Goal: Task Accomplishment & Management: Use online tool/utility

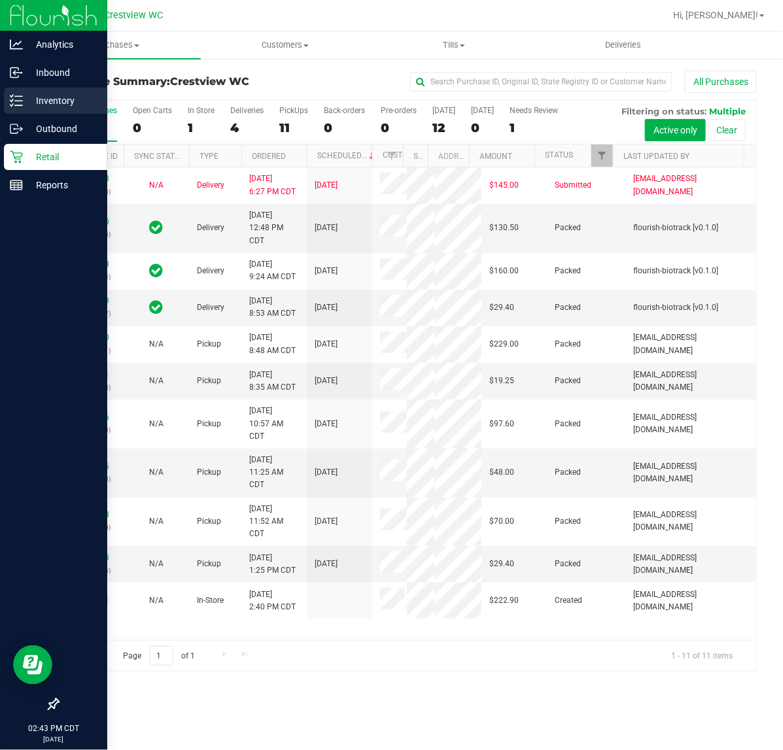
click at [13, 107] on icon at bounding box center [16, 100] width 13 height 13
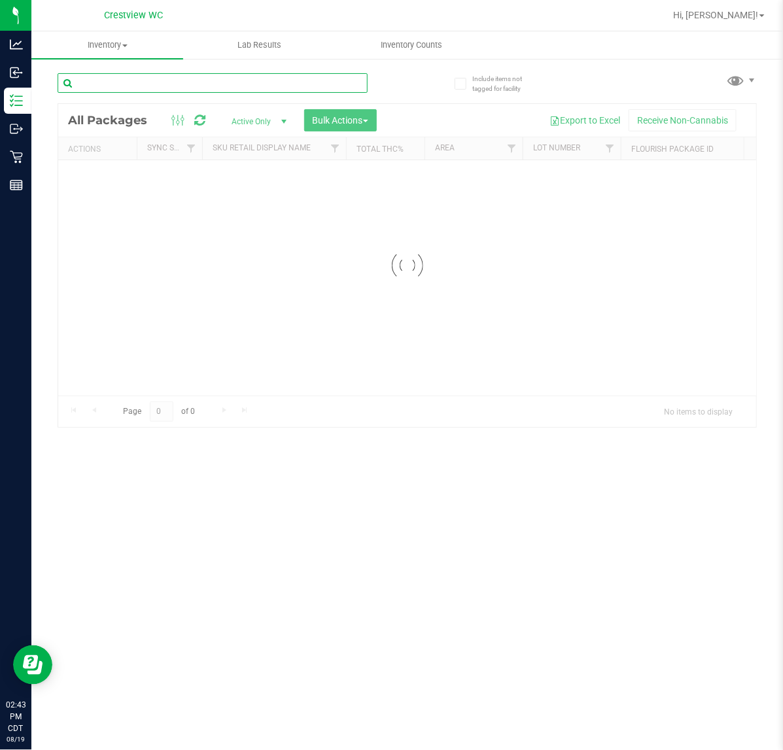
click at [173, 82] on input "text" at bounding box center [213, 83] width 310 height 20
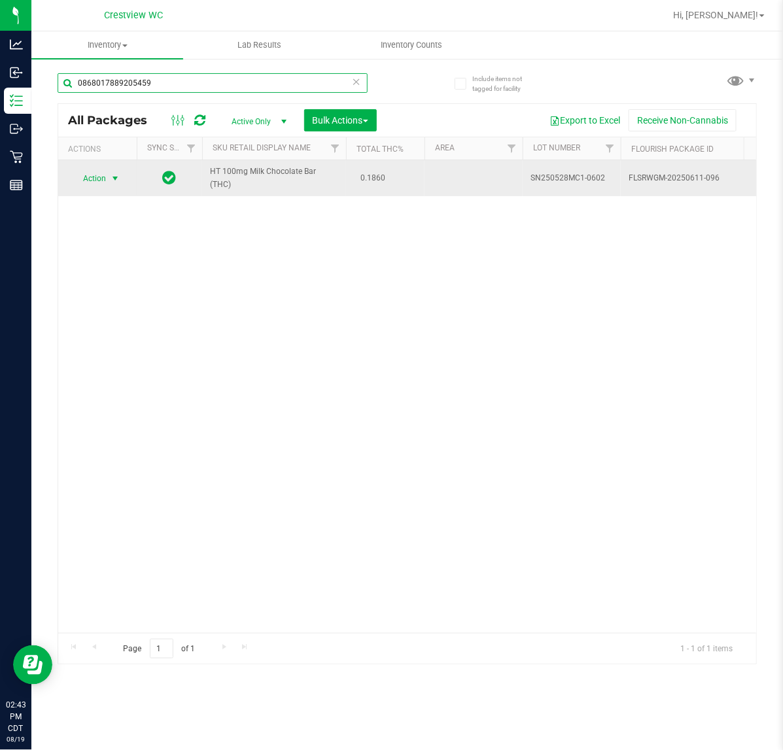
type input "0868017889205459"
click at [82, 177] on span "Action" at bounding box center [88, 178] width 35 height 18
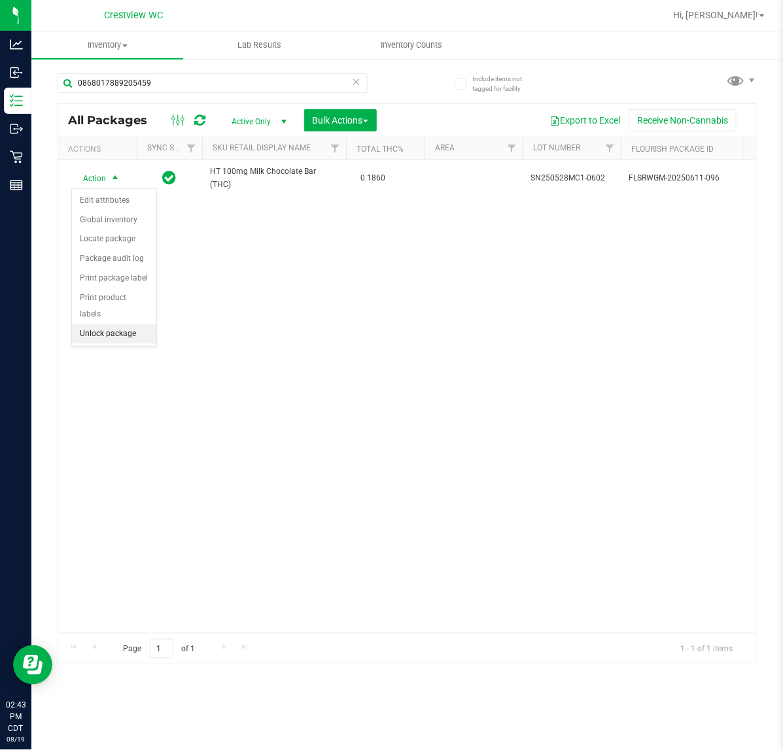
click at [118, 324] on li "Unlock package" at bounding box center [114, 334] width 84 height 20
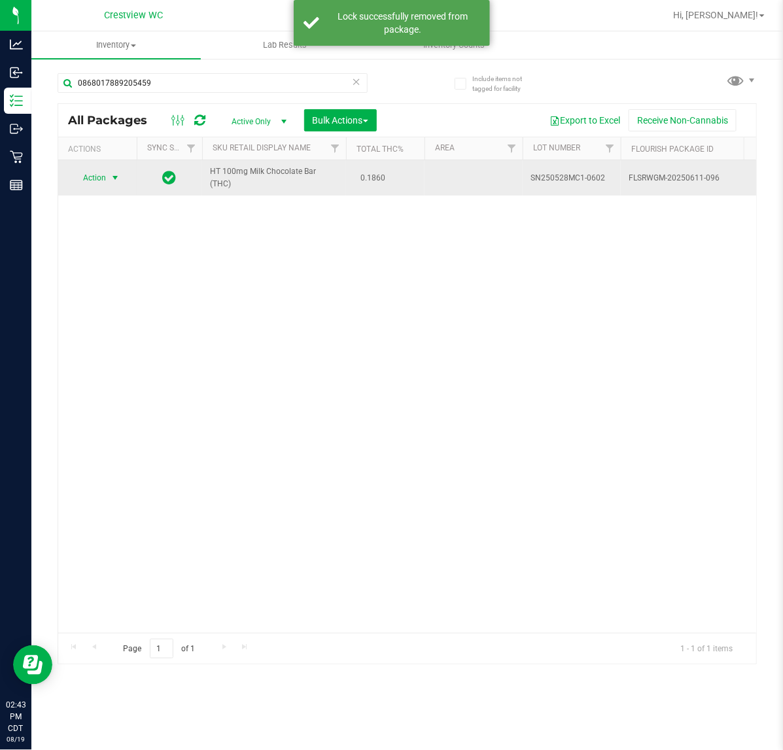
click at [107, 177] on span "select" at bounding box center [115, 178] width 16 height 18
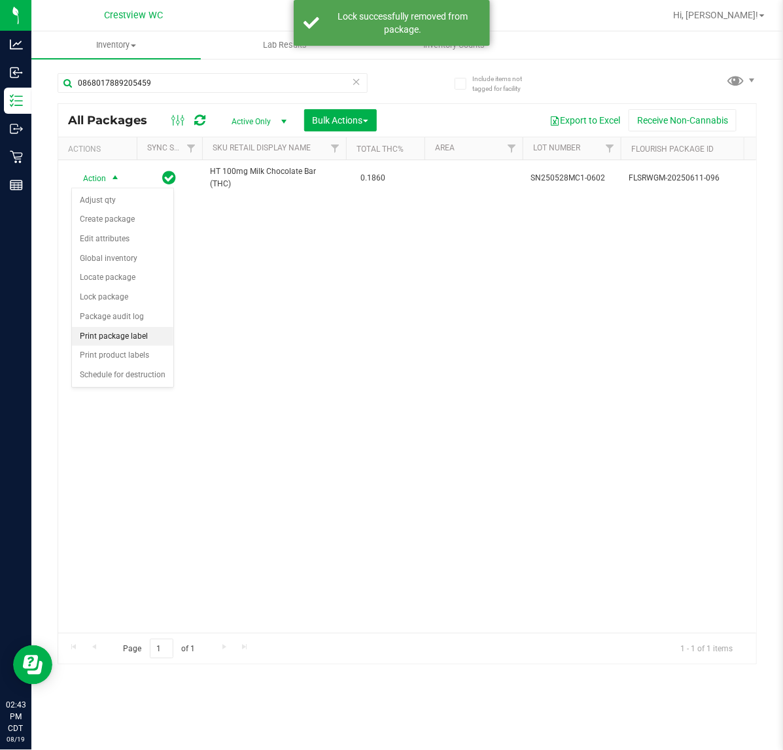
click at [132, 333] on li "Print package label" at bounding box center [122, 337] width 101 height 20
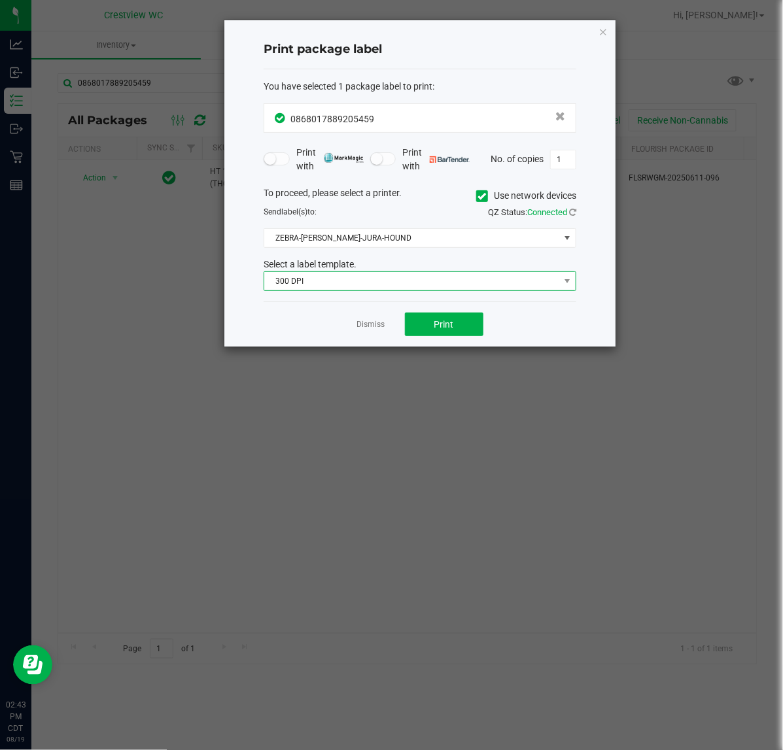
click at [403, 285] on span "300 DPI" at bounding box center [411, 281] width 295 height 18
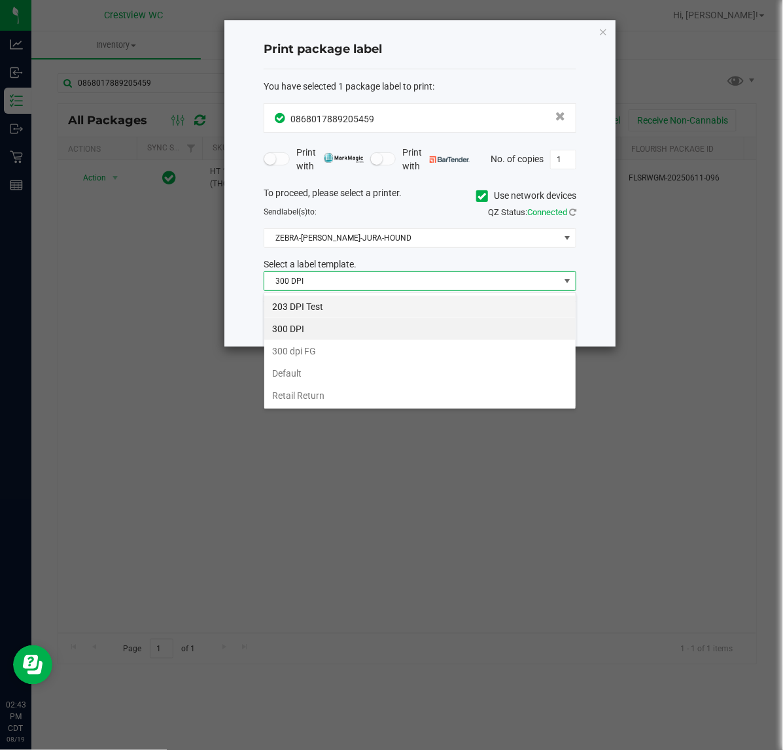
scroll to position [20, 312]
click at [383, 301] on li "203 DPI Test" at bounding box center [419, 307] width 311 height 22
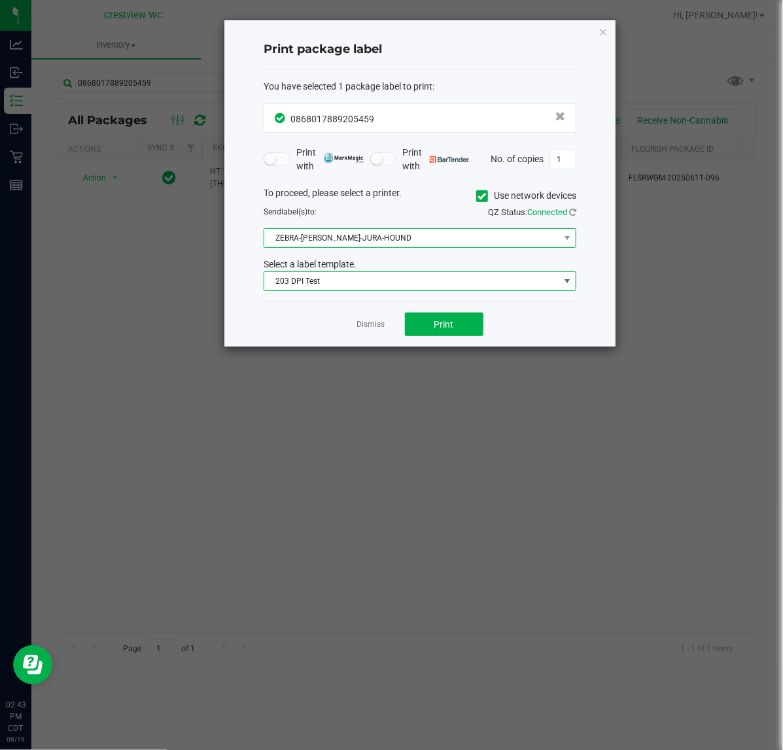
click at [406, 235] on span "ZEBRA-[PERSON_NAME]-JURA-HOUND" at bounding box center [411, 238] width 295 height 18
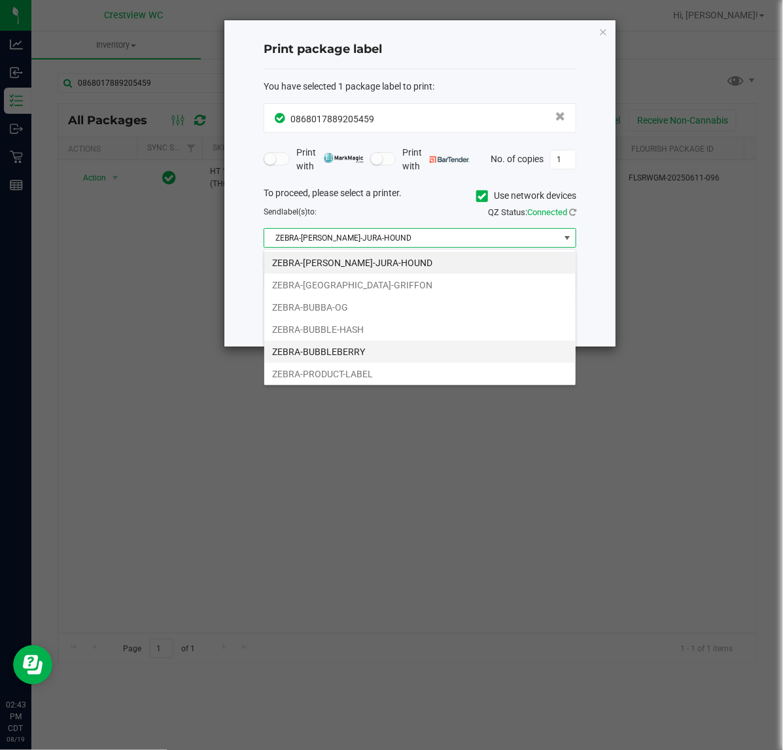
click at [371, 344] on li "ZEBRA-BUBBLEBERRY" at bounding box center [419, 352] width 311 height 22
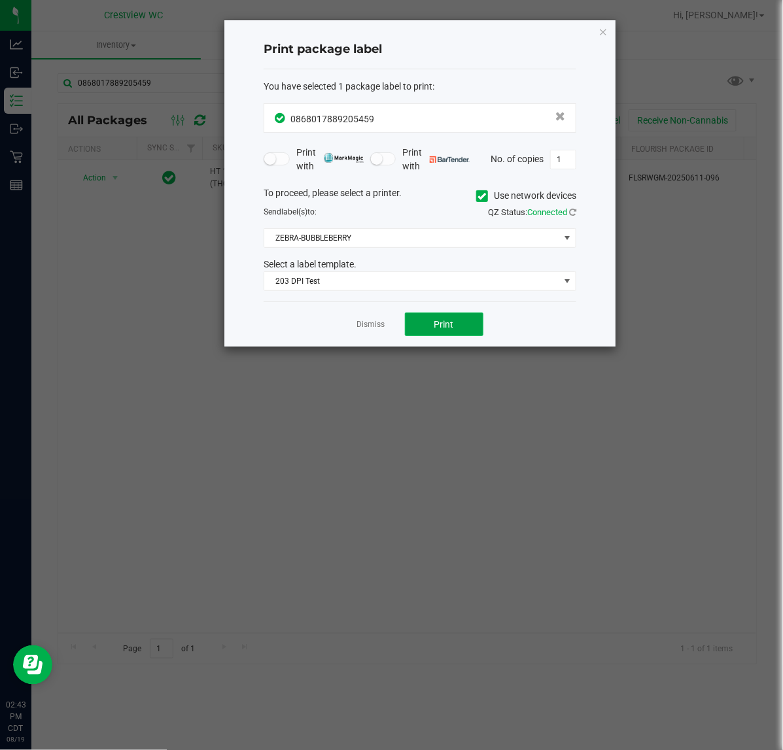
click at [446, 328] on span "Print" at bounding box center [444, 324] width 20 height 10
click at [382, 330] on link "Dismiss" at bounding box center [371, 324] width 28 height 11
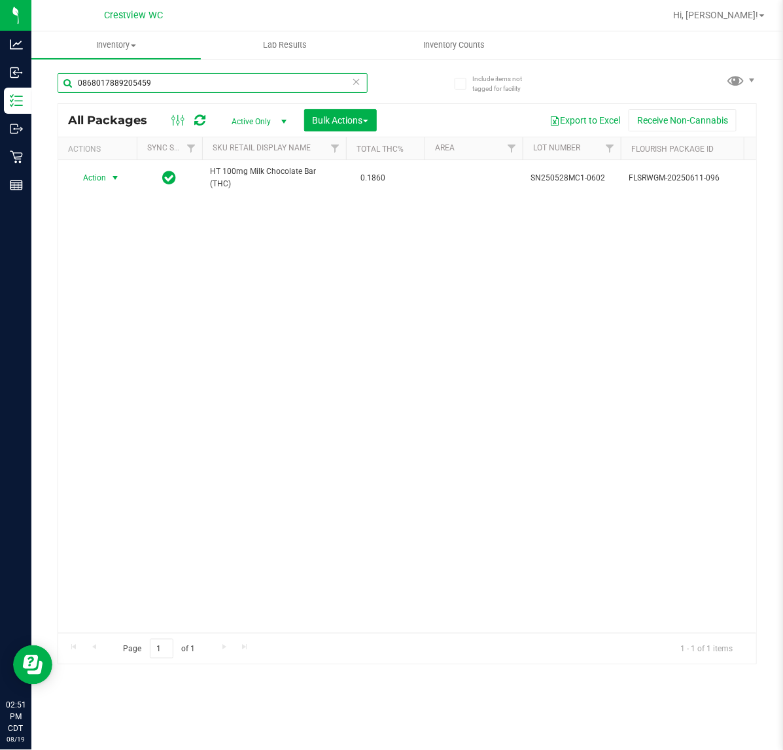
click at [342, 82] on input "0868017889205459" at bounding box center [213, 83] width 310 height 20
click at [356, 85] on icon at bounding box center [356, 81] width 9 height 16
